Goal: Information Seeking & Learning: Learn about a topic

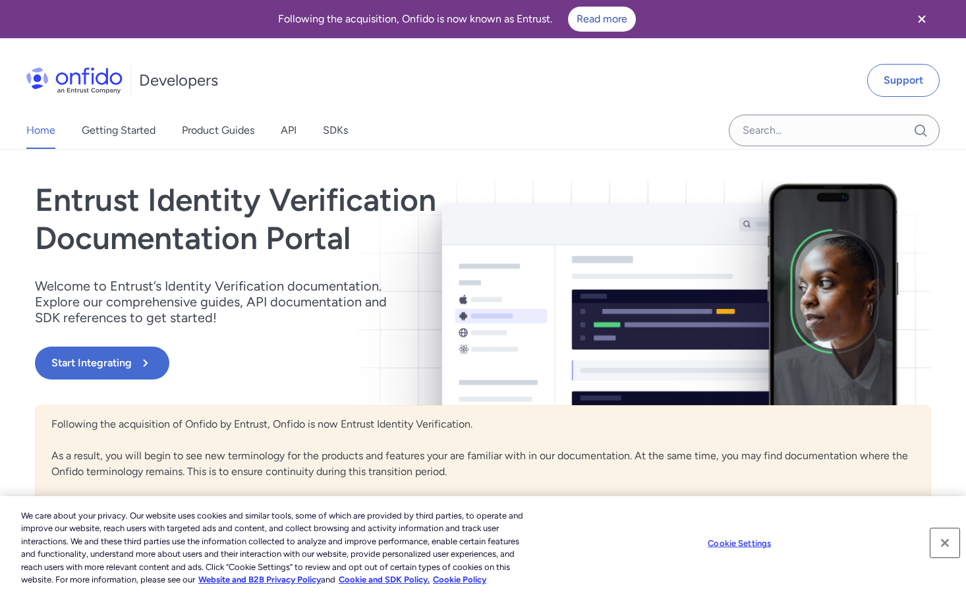
click at [945, 546] on button "Close" at bounding box center [944, 542] width 29 height 29
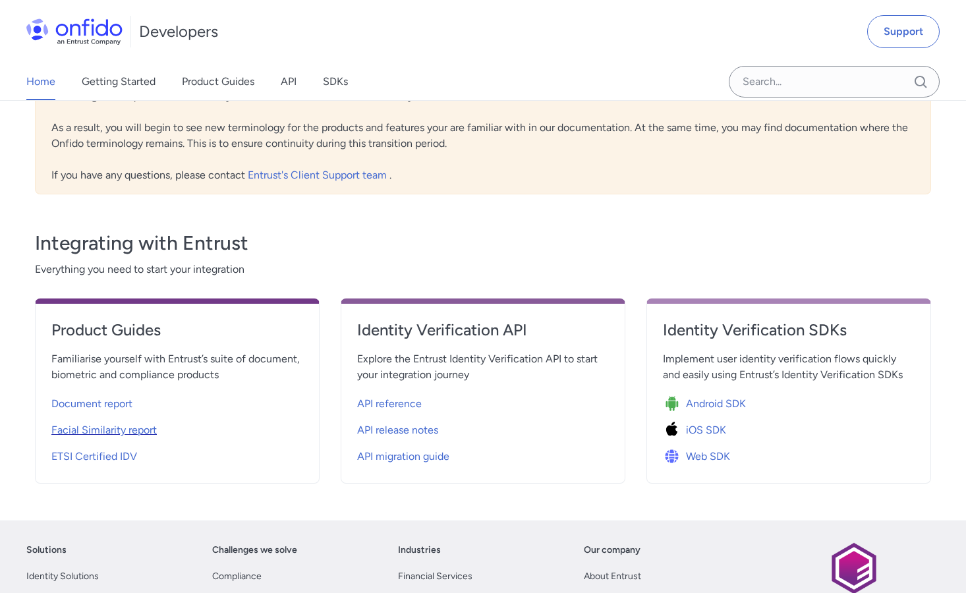
scroll to position [326, 0]
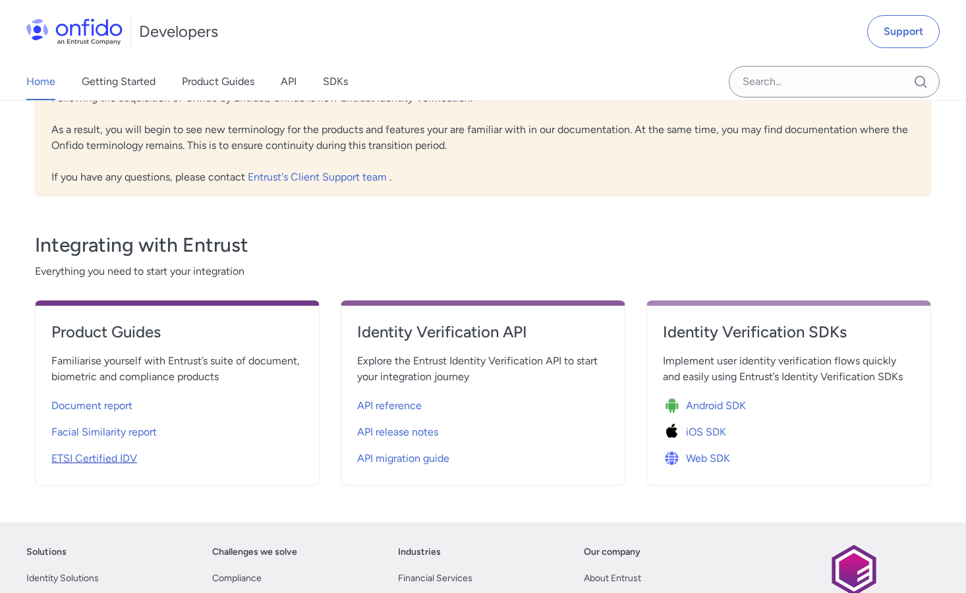
click at [117, 456] on span "ETSI Certified IDV" at bounding box center [94, 459] width 86 height 16
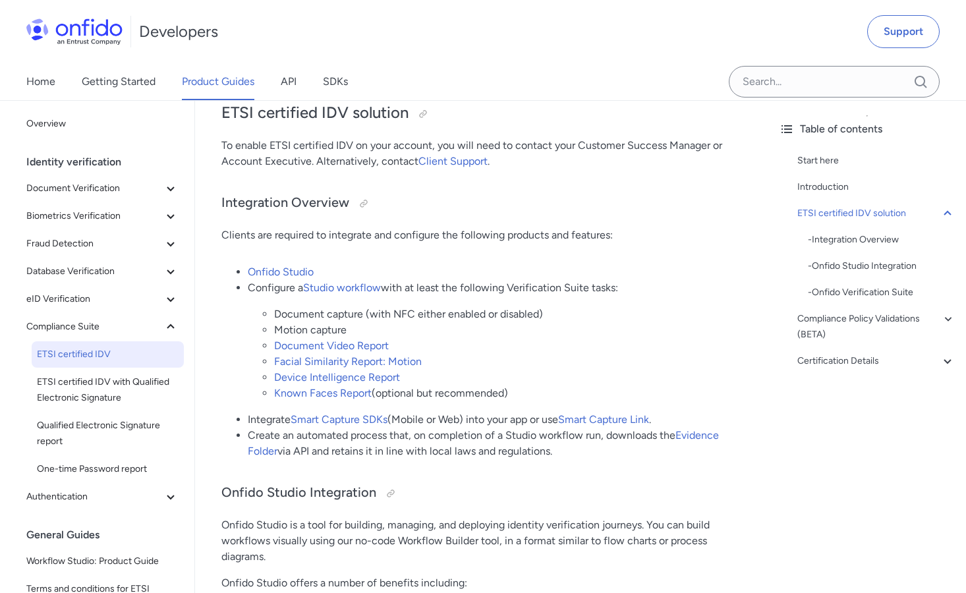
scroll to position [477, 0]
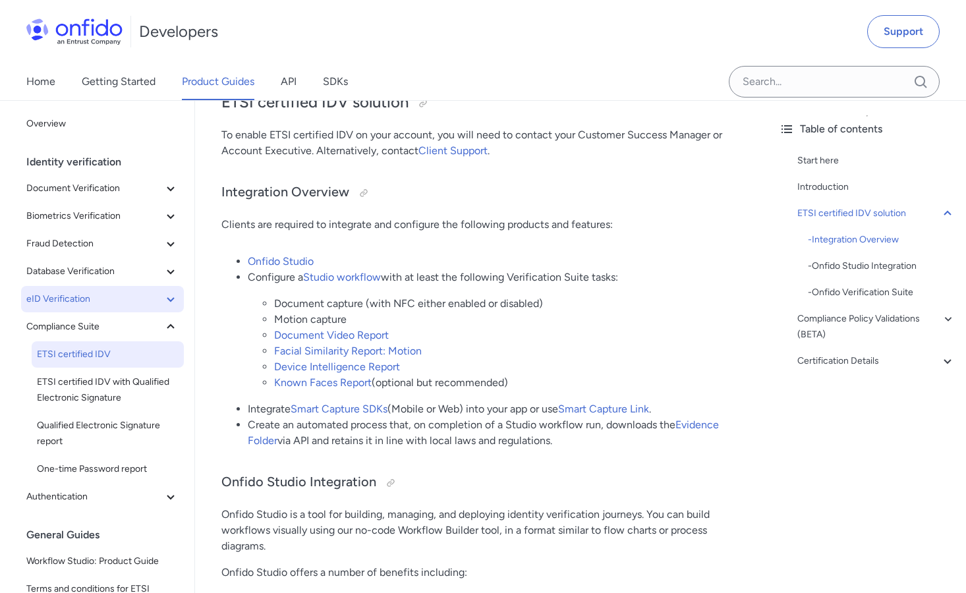
click at [163, 306] on icon at bounding box center [171, 299] width 16 height 16
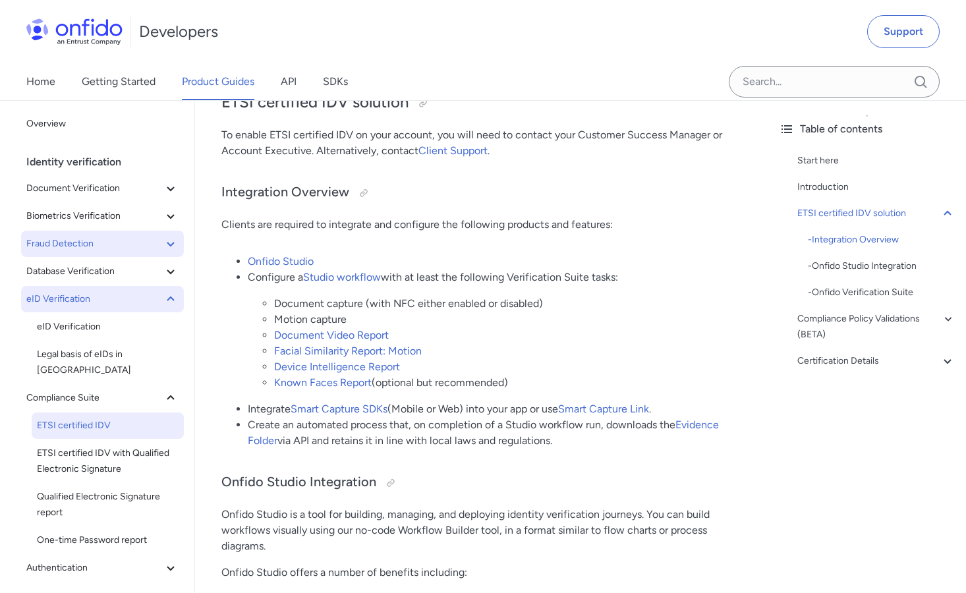
click at [163, 240] on icon at bounding box center [171, 244] width 16 height 16
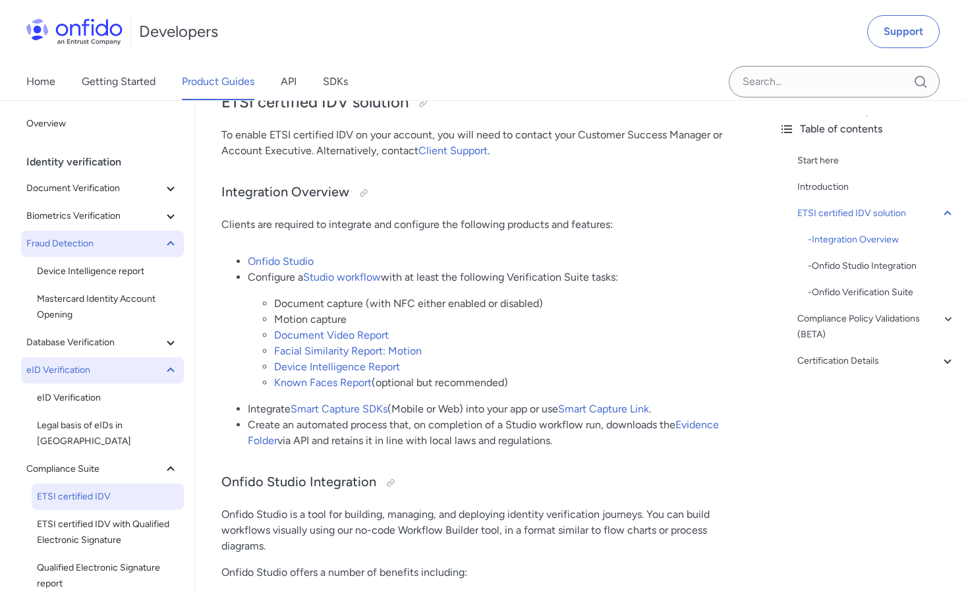
click at [163, 240] on icon at bounding box center [171, 244] width 16 height 16
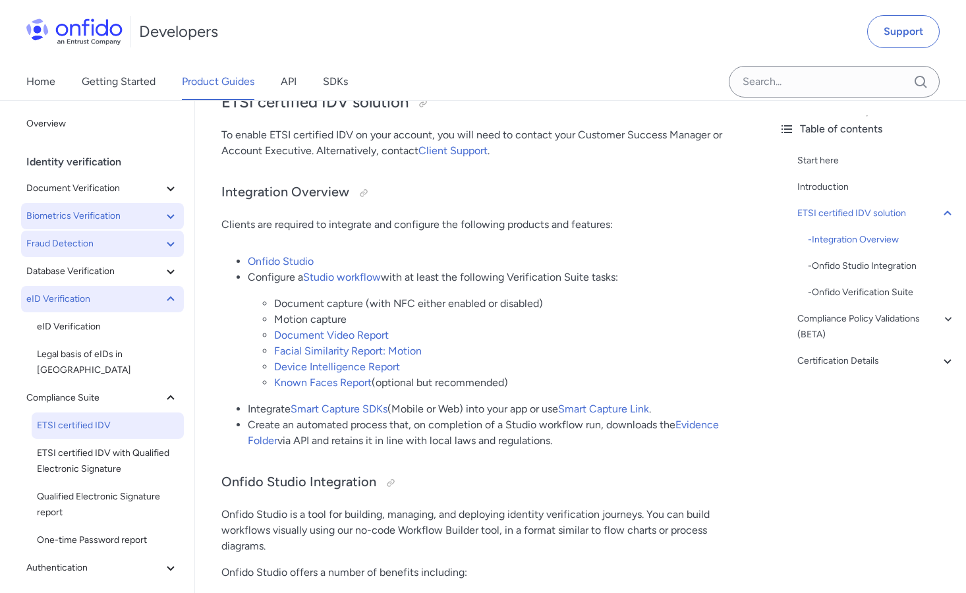
click at [150, 207] on button "Biometrics Verification" at bounding box center [102, 216] width 163 height 26
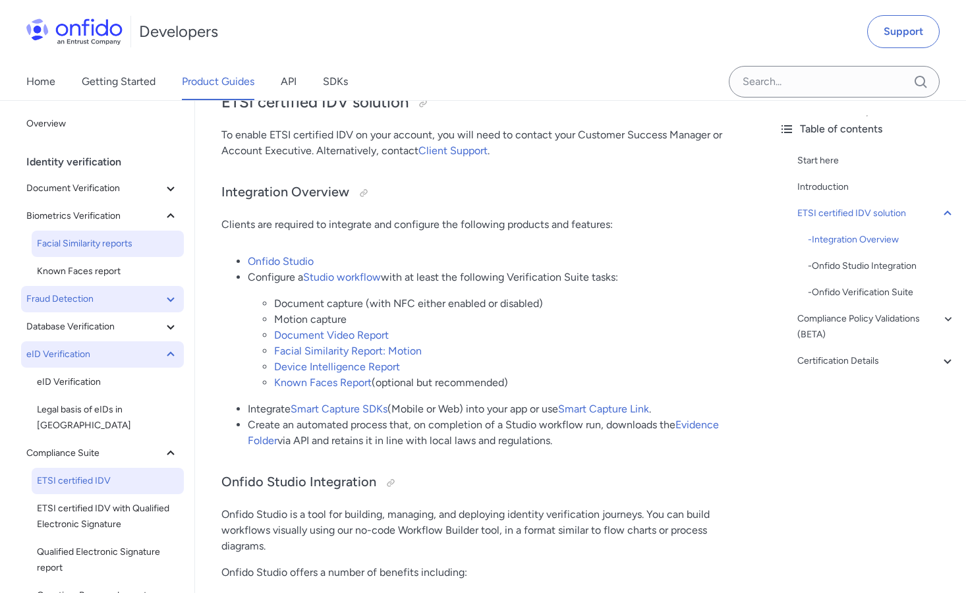
click at [104, 246] on span "Facial Similarity reports" at bounding box center [108, 244] width 142 height 16
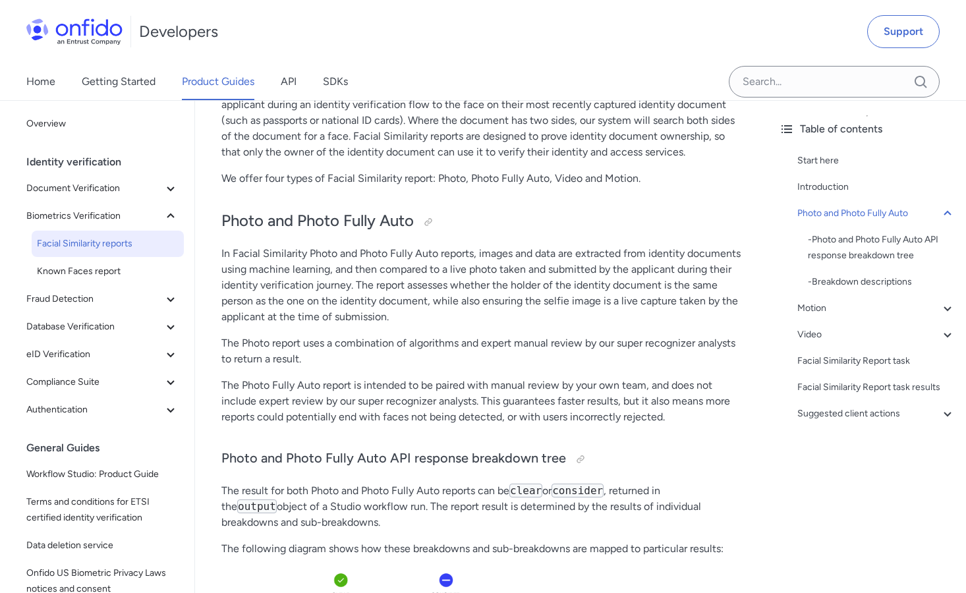
scroll to position [264, 0]
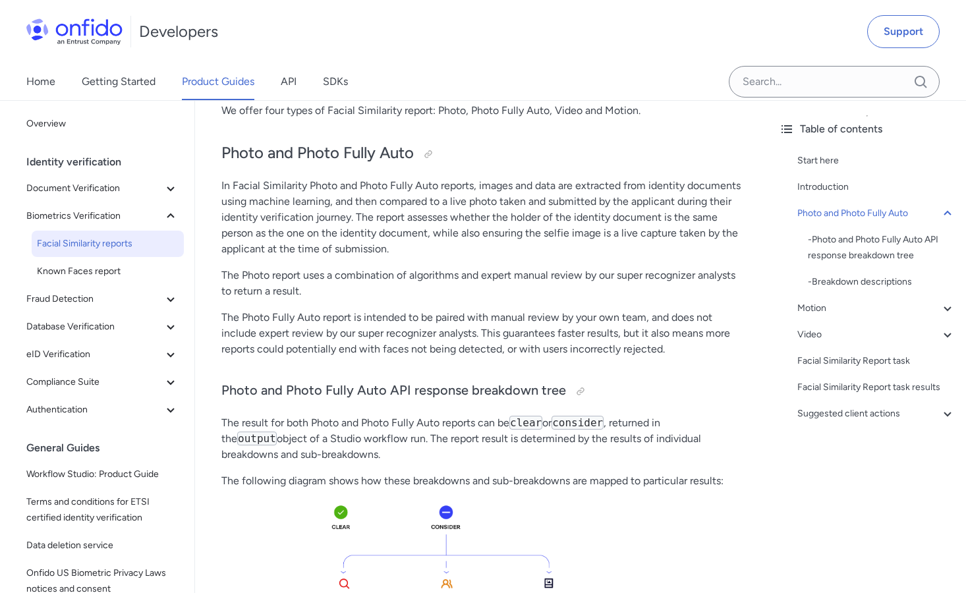
click at [357, 451] on p "The result for both Photo and Photo Fully Auto reports can be clear or consider…" at bounding box center [481, 438] width 520 height 47
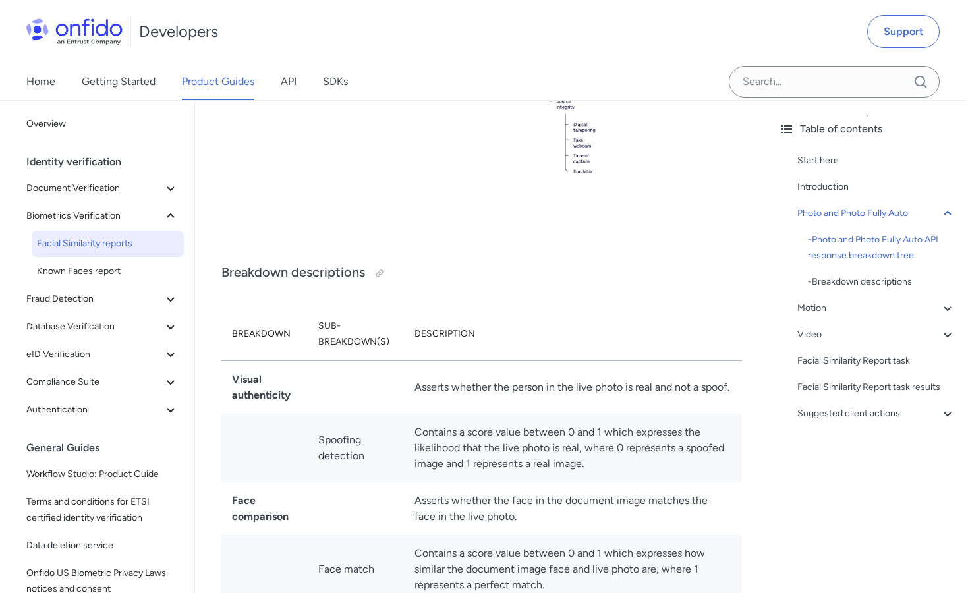
scroll to position [867, 0]
click at [163, 190] on icon at bounding box center [171, 188] width 16 height 16
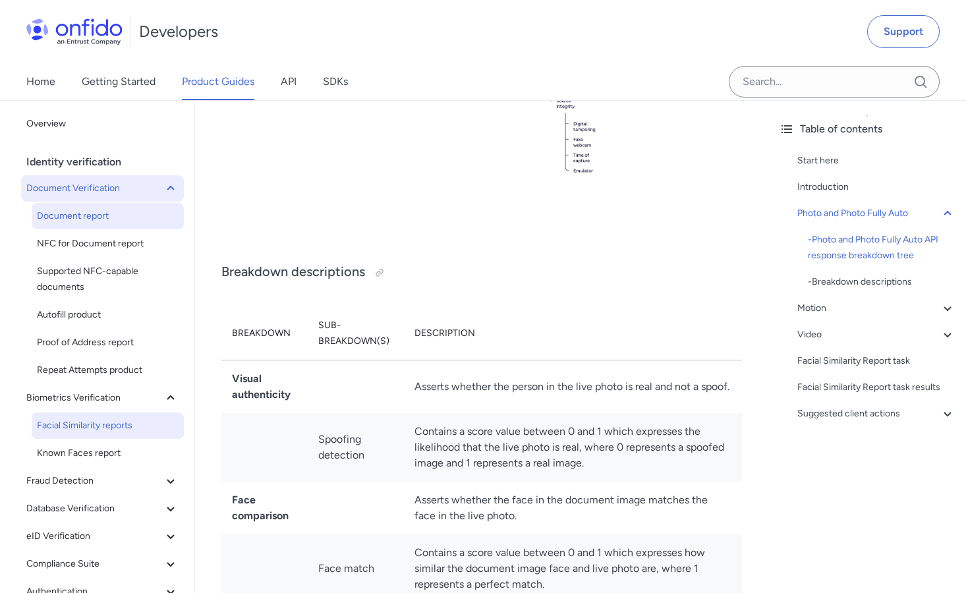
click at [82, 221] on span "Document report" at bounding box center [108, 216] width 142 height 16
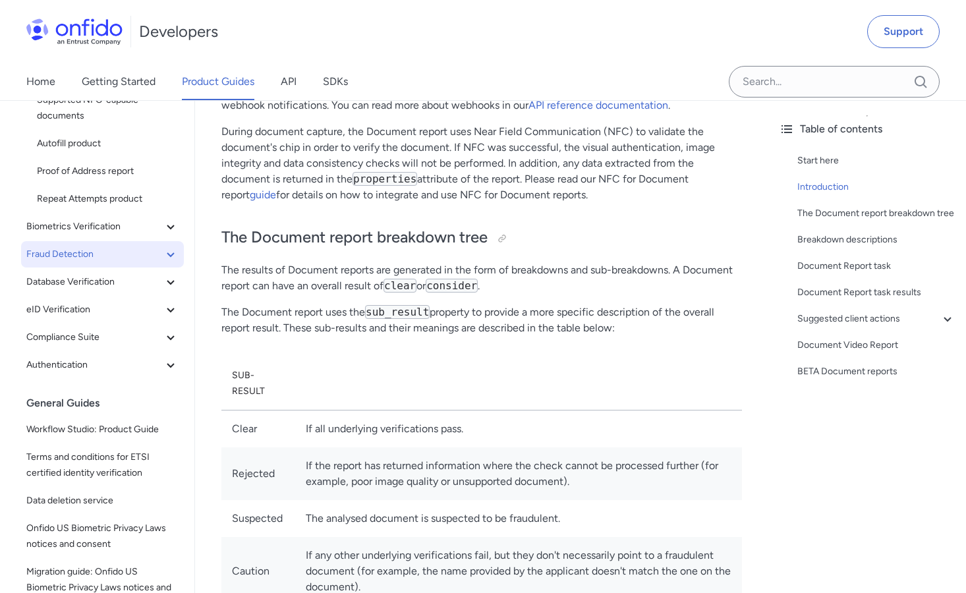
scroll to position [192, 0]
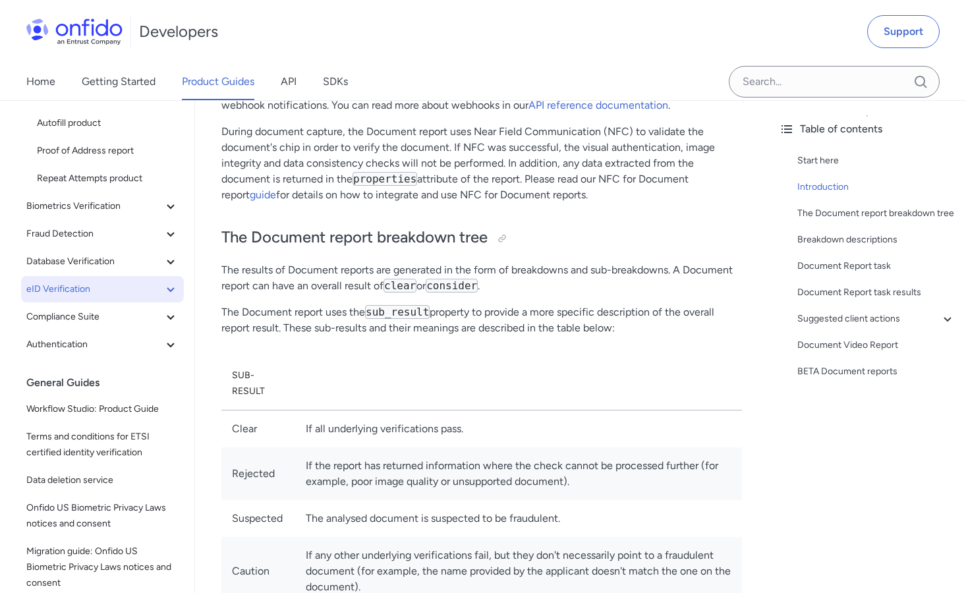
click at [153, 297] on button "eID Verification" at bounding box center [102, 289] width 163 height 26
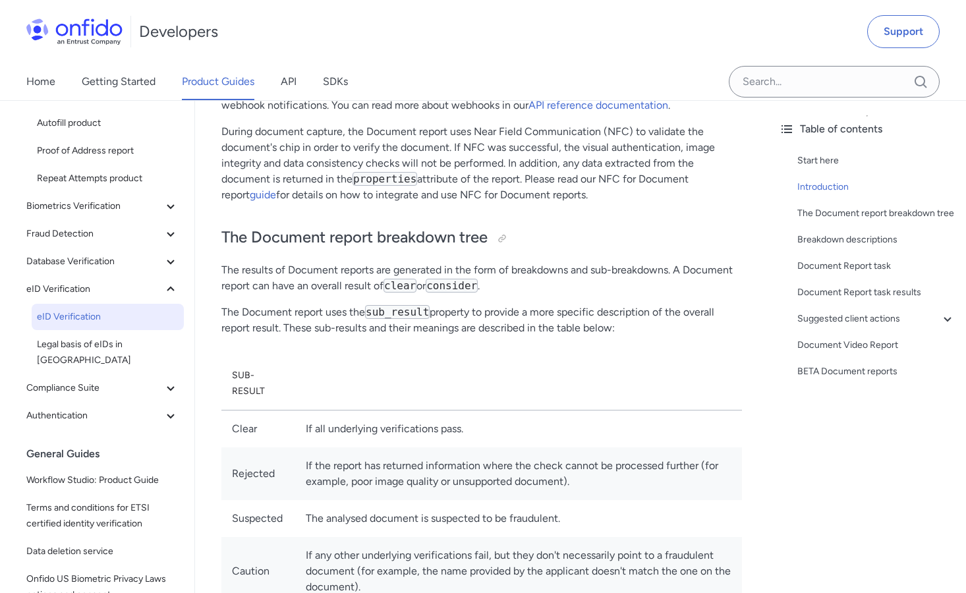
click at [78, 323] on span "eID Verification" at bounding box center [108, 317] width 142 height 16
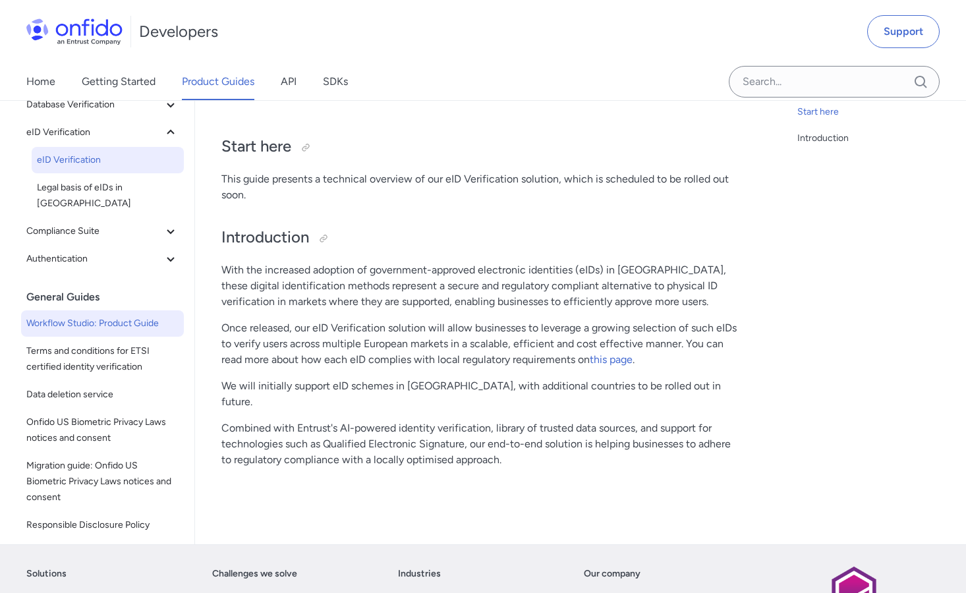
scroll to position [134, 0]
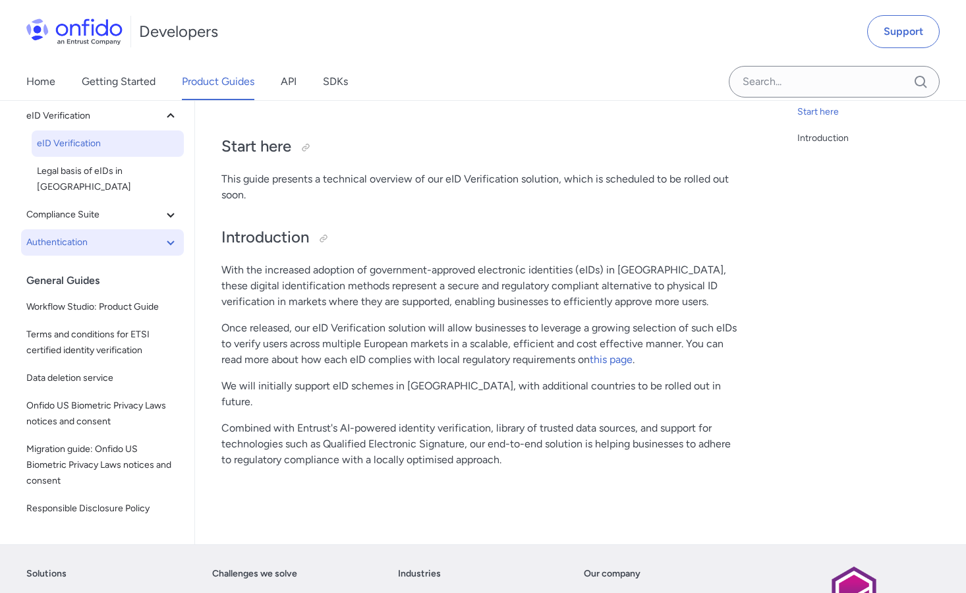
click at [163, 234] on icon at bounding box center [171, 242] width 16 height 16
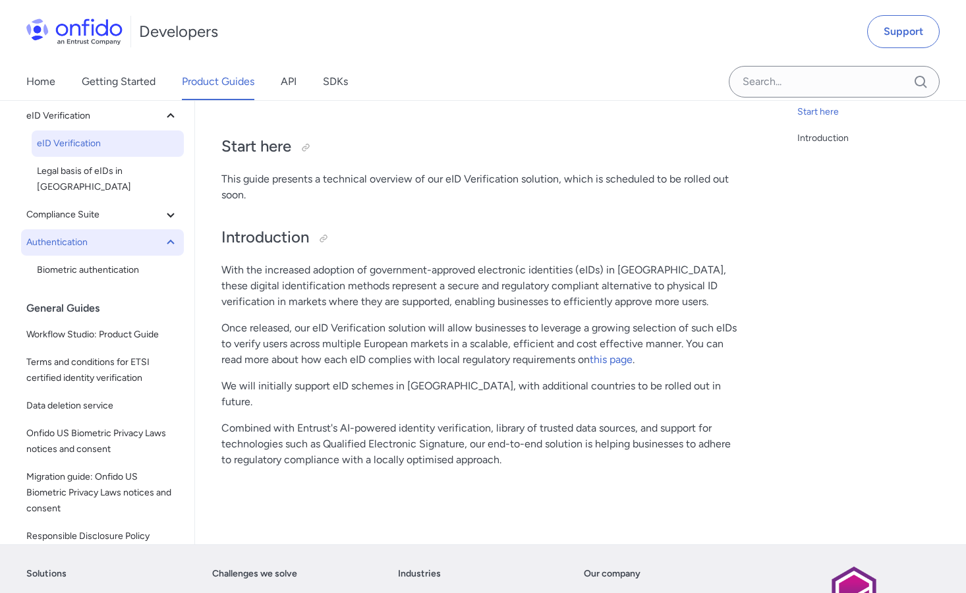
click at [163, 234] on icon at bounding box center [171, 242] width 16 height 16
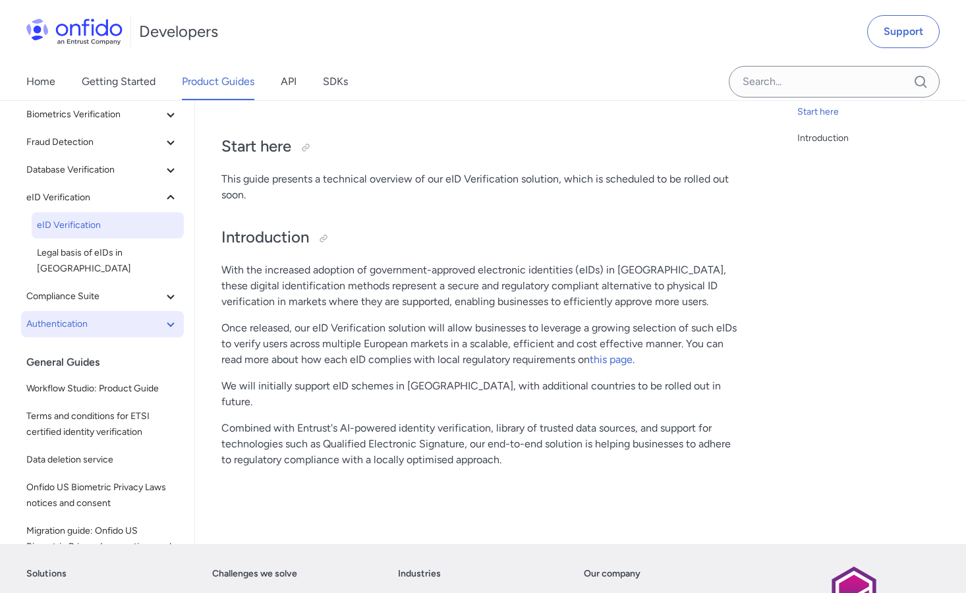
scroll to position [35, 0]
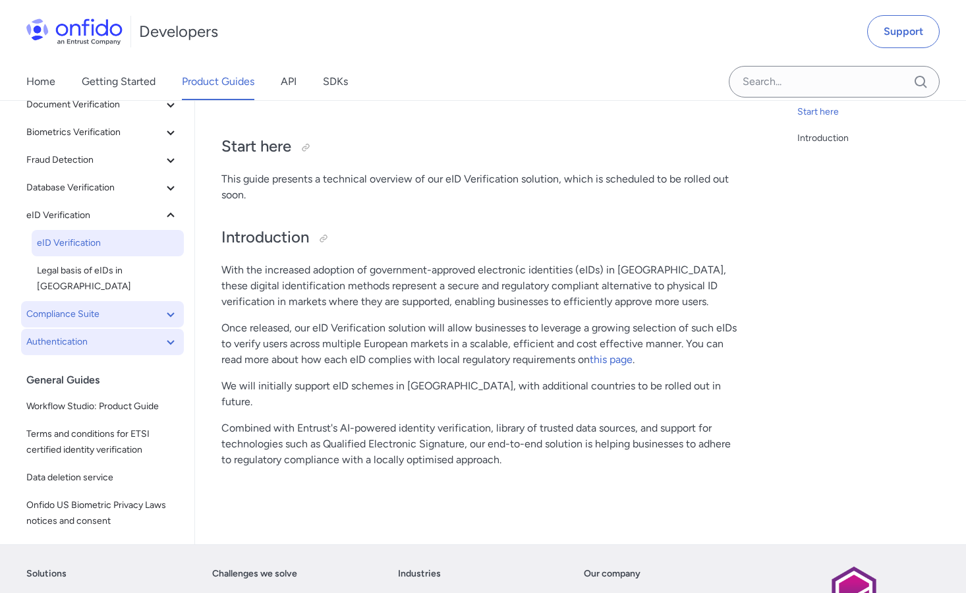
click at [152, 306] on span "Compliance Suite" at bounding box center [94, 314] width 136 height 16
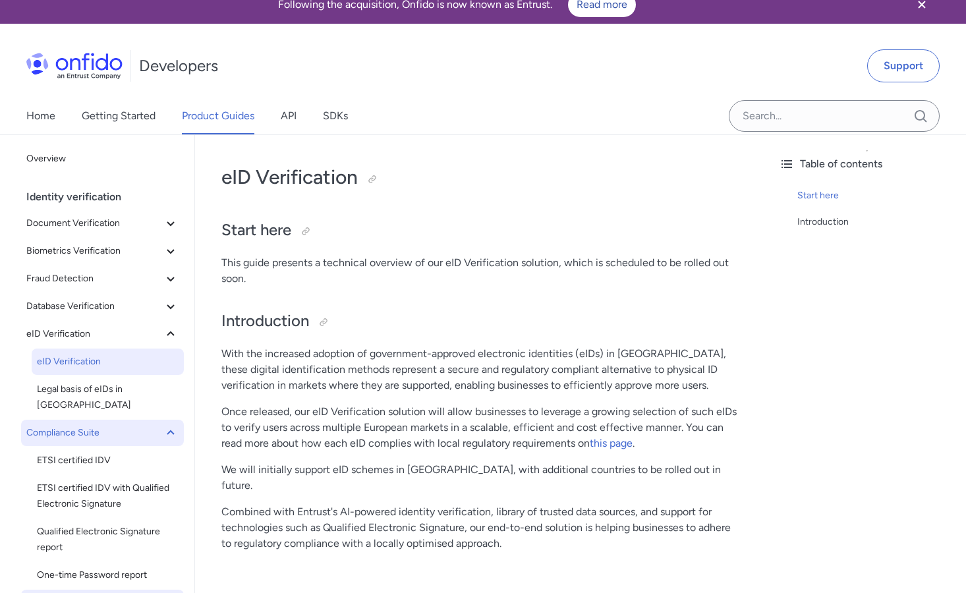
scroll to position [0, 0]
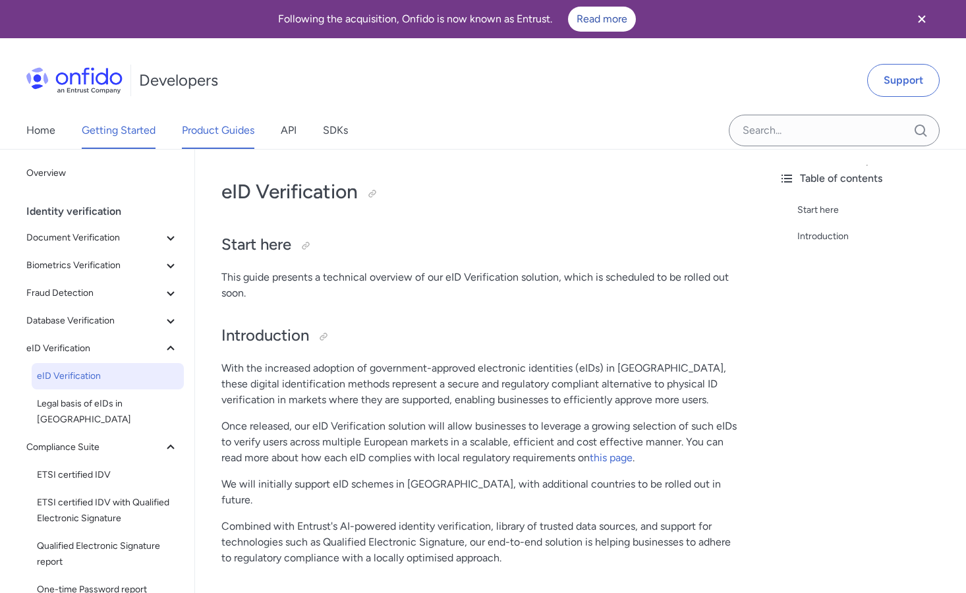
click at [130, 129] on link "Getting Started" at bounding box center [119, 130] width 74 height 37
